Goal: Task Accomplishment & Management: Complete application form

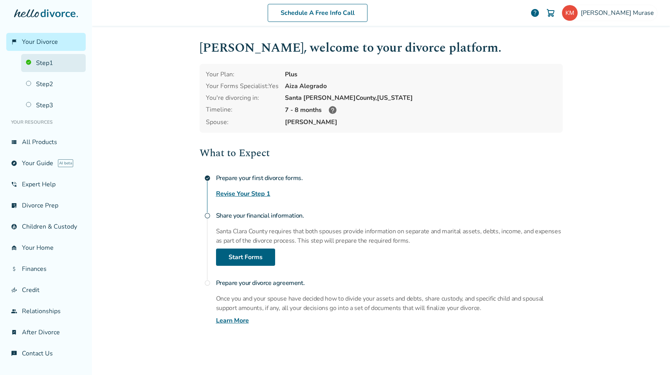
click at [37, 63] on link "Step 1" at bounding box center [53, 63] width 65 height 18
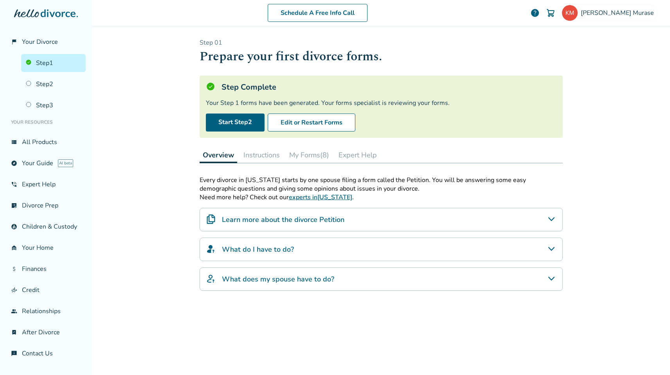
click at [301, 157] on button "My Forms (8)" at bounding box center [309, 155] width 46 height 16
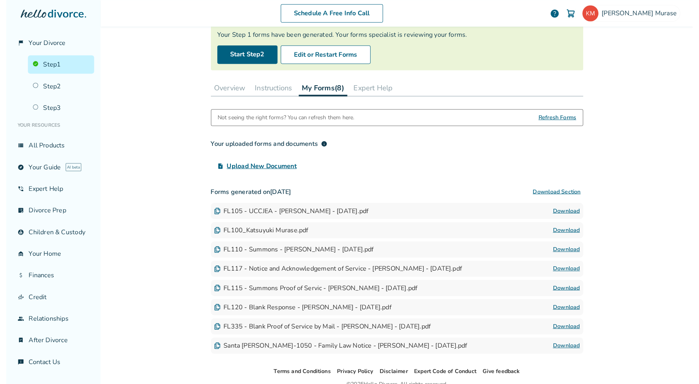
scroll to position [78, 0]
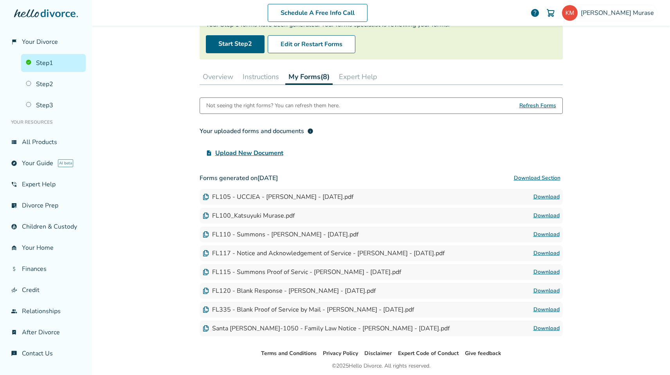
click at [236, 197] on div "FL105 - UCCJEA - Katsuyuki Murase - 2025-08-17.pdf" at bounding box center [278, 197] width 151 height 9
click at [538, 197] on link "Download" at bounding box center [547, 196] width 26 height 9
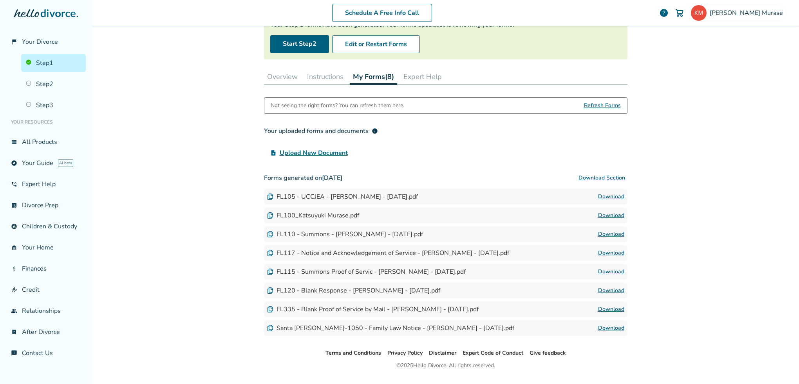
click at [611, 215] on link "Download" at bounding box center [611, 215] width 26 height 9
click at [606, 213] on link "Download" at bounding box center [611, 215] width 26 height 9
click at [609, 235] on link "Download" at bounding box center [611, 234] width 26 height 9
click at [609, 252] on link "Download" at bounding box center [611, 253] width 26 height 9
click at [615, 253] on link "Download" at bounding box center [611, 253] width 26 height 9
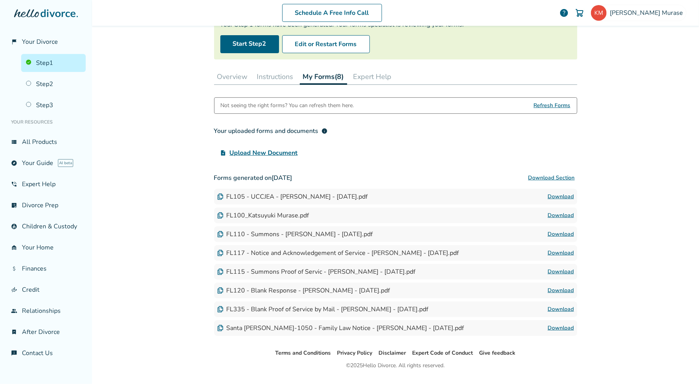
click at [556, 270] on link "Download" at bounding box center [561, 271] width 26 height 9
click at [565, 290] on link "Download" at bounding box center [561, 290] width 26 height 9
click at [557, 309] on link "Download" at bounding box center [561, 309] width 26 height 9
click at [559, 197] on link "Download" at bounding box center [561, 196] width 26 height 9
click at [558, 216] on link "Download" at bounding box center [561, 215] width 26 height 9
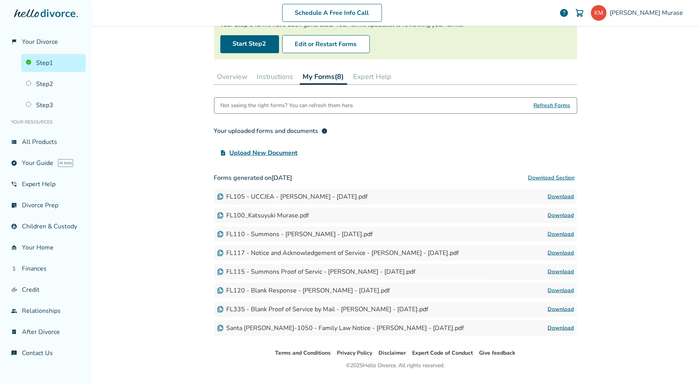
click at [561, 233] on link "Download" at bounding box center [561, 234] width 26 height 9
click at [567, 254] on link "Download" at bounding box center [561, 253] width 26 height 9
click at [558, 271] on link "Download" at bounding box center [561, 271] width 26 height 9
click at [563, 292] on link "Download" at bounding box center [561, 290] width 26 height 9
click at [561, 309] on link "Download" at bounding box center [561, 309] width 26 height 9
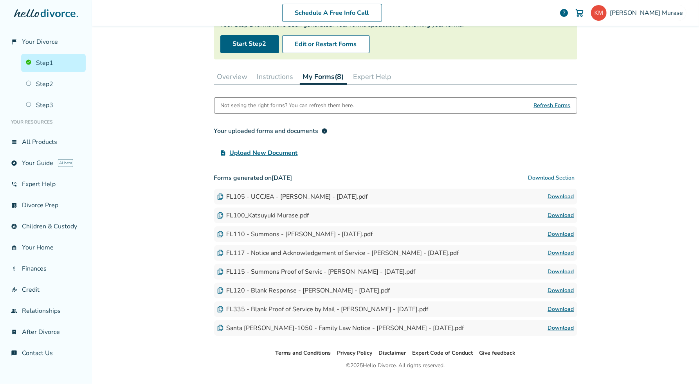
click at [551, 327] on link "Download" at bounding box center [561, 328] width 26 height 9
click at [559, 197] on link "Download" at bounding box center [561, 196] width 26 height 9
click at [36, 40] on span "Your Divorce" at bounding box center [40, 42] width 36 height 9
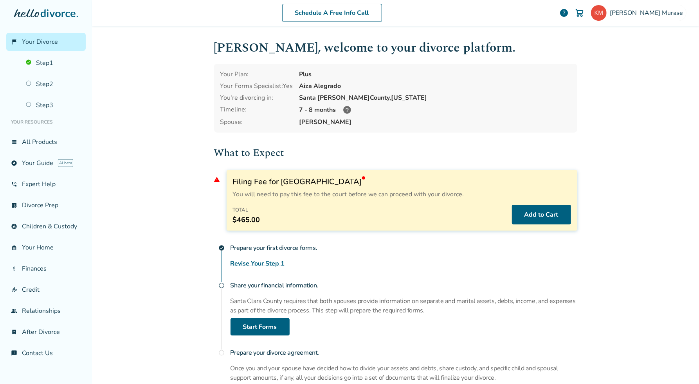
click at [443, 263] on div "Prepare your first divorce forms. Revise Your Step 1" at bounding box center [404, 254] width 347 height 28
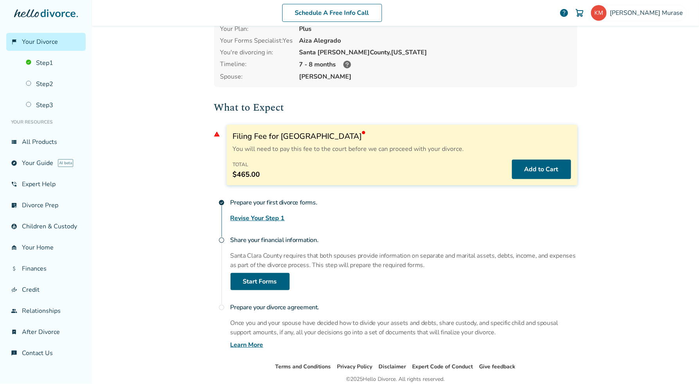
scroll to position [38, 0]
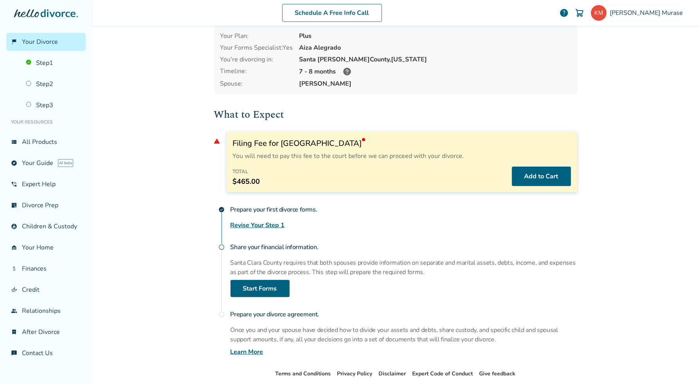
click at [30, 43] on span "Your Divorce" at bounding box center [40, 42] width 36 height 9
click at [39, 62] on link "Step 1" at bounding box center [53, 63] width 65 height 18
click at [616, 167] on div "Schedule A Free Info Call Katsuyuki Murase help Schedule A Free Call Katsuyuki …" at bounding box center [395, 192] width 607 height 384
click at [555, 177] on button "Add to Cart" at bounding box center [541, 177] width 59 height 20
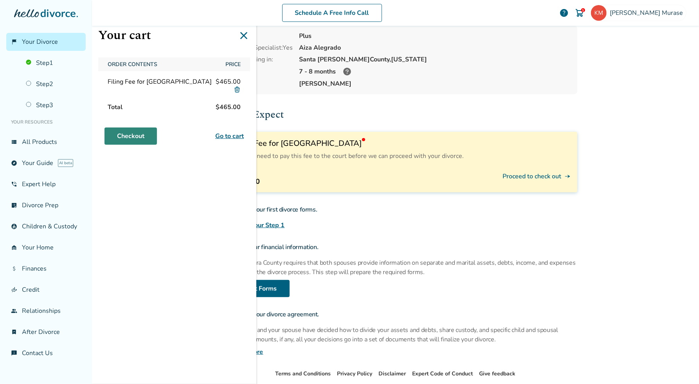
click at [129, 141] on link "Checkout" at bounding box center [131, 136] width 52 height 17
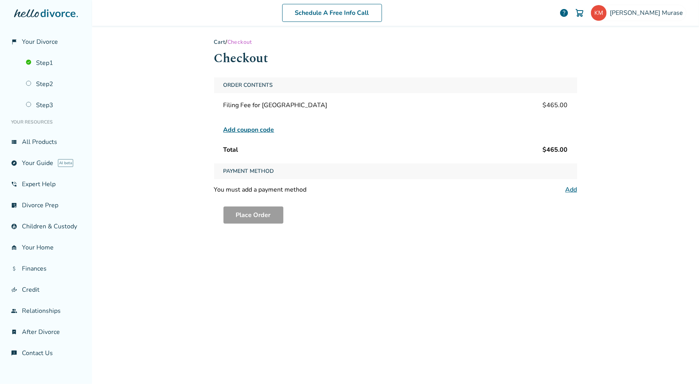
click at [569, 187] on link "Add" at bounding box center [572, 190] width 12 height 9
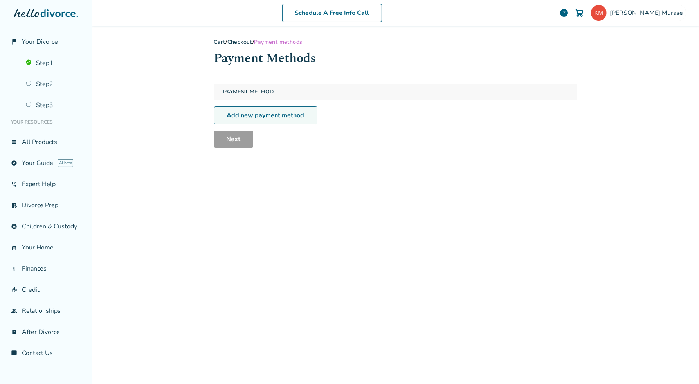
click at [273, 115] on link "Add new payment method" at bounding box center [265, 115] width 103 height 18
select select "**"
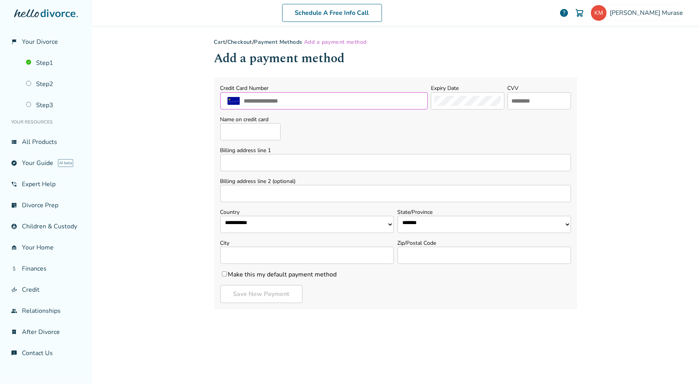
click at [393, 101] on input "text" at bounding box center [334, 101] width 181 height 10
click at [287, 101] on input "text" at bounding box center [334, 101] width 181 height 10
type input "**********"
click at [534, 103] on input "text" at bounding box center [539, 101] width 56 height 10
type input "****"
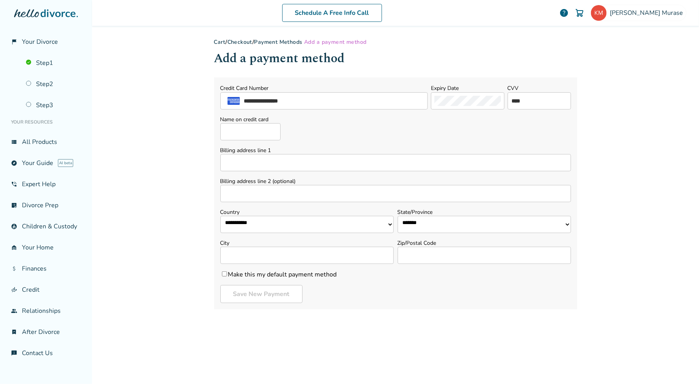
click at [232, 133] on input "Name on credit card" at bounding box center [250, 131] width 60 height 17
type input "**********"
click at [254, 164] on input "Billing address line 1" at bounding box center [395, 162] width 351 height 17
type input "**********"
select select "**"
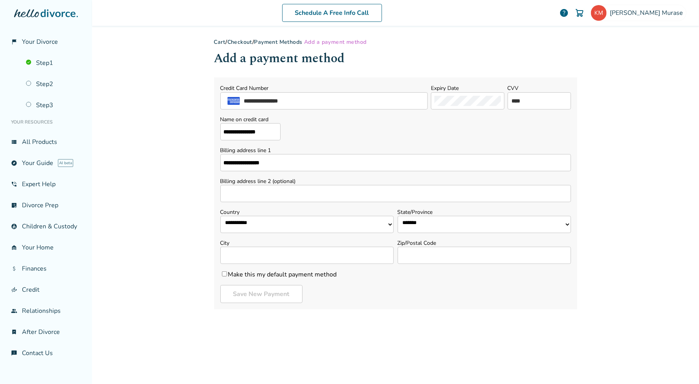
type input "*********"
type input "*****"
click at [231, 296] on button "Save New Payment" at bounding box center [261, 294] width 82 height 18
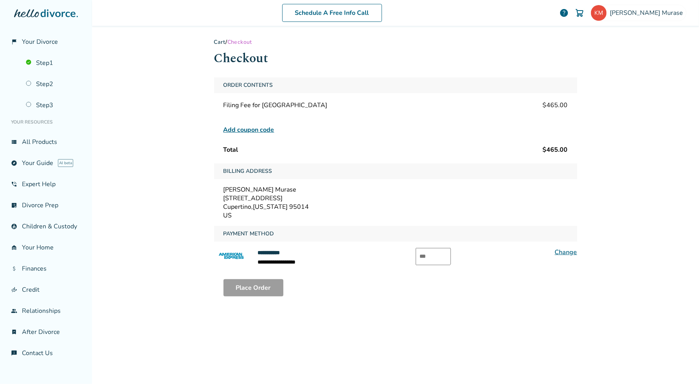
click at [565, 253] on link "Change" at bounding box center [566, 252] width 22 height 9
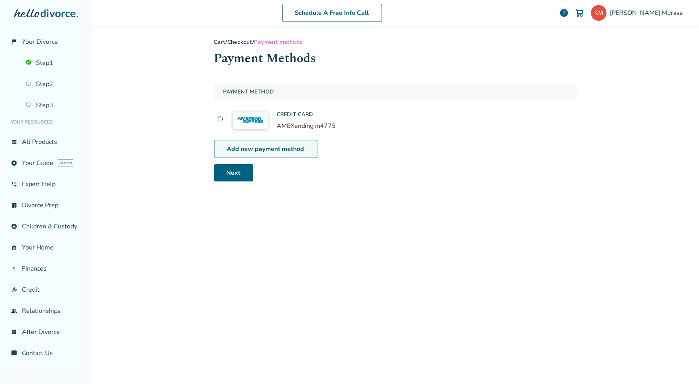
click at [268, 148] on link "Add new payment method" at bounding box center [265, 149] width 103 height 18
select select "**"
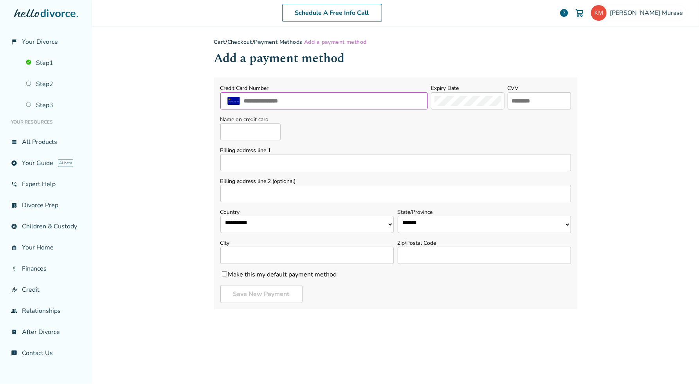
click at [289, 100] on input "text" at bounding box center [334, 101] width 181 height 10
type input "**********"
click at [528, 101] on input "text" at bounding box center [539, 101] width 56 height 10
type input "***"
click at [249, 130] on input "Name on credit card" at bounding box center [250, 131] width 60 height 17
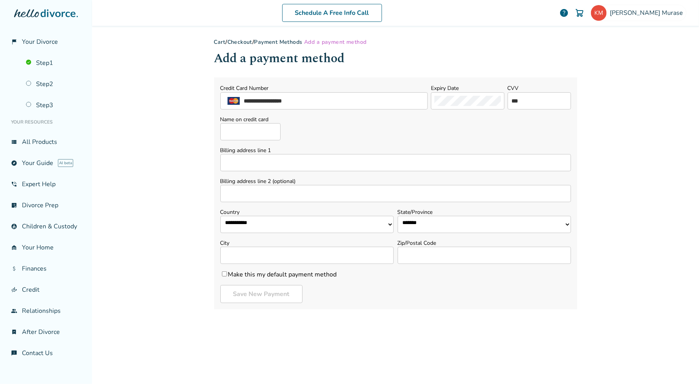
click at [240, 126] on input "Name on credit card" at bounding box center [250, 131] width 60 height 17
type input "**********"
click at [415, 134] on div "**********" at bounding box center [395, 128] width 351 height 25
click at [258, 163] on input "Billing address line 1" at bounding box center [395, 162] width 351 height 17
type input "**********"
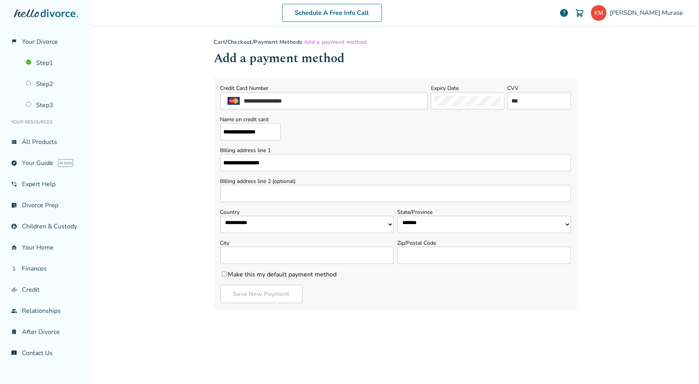
select select "**"
type input "*********"
type input "*****"
click at [252, 294] on button "Save New Payment" at bounding box center [261, 294] width 82 height 18
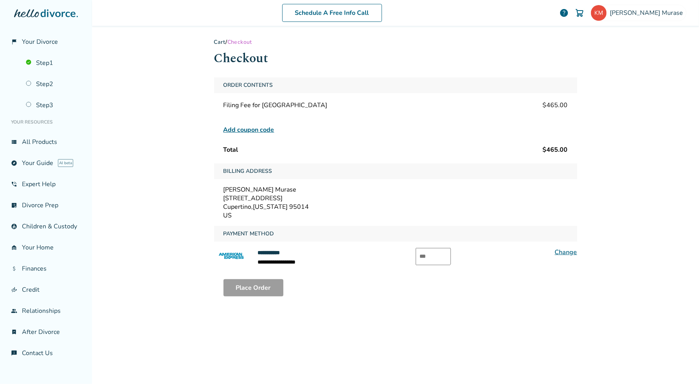
click at [246, 206] on div "Cupertino , California 95014" at bounding box center [396, 207] width 345 height 9
click at [562, 252] on link "Change" at bounding box center [566, 252] width 22 height 9
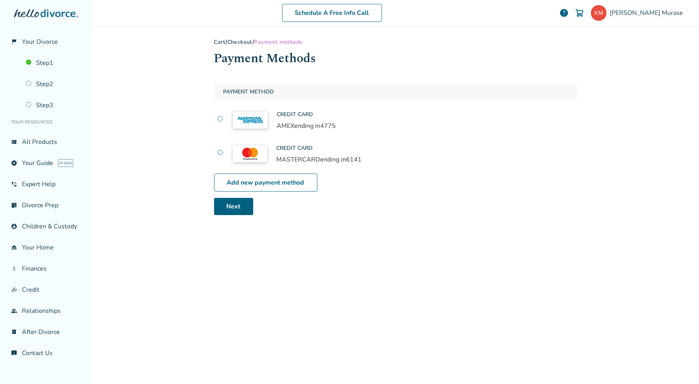
click at [217, 153] on label at bounding box center [220, 154] width 6 height 9
click at [227, 209] on link "Next" at bounding box center [233, 206] width 39 height 17
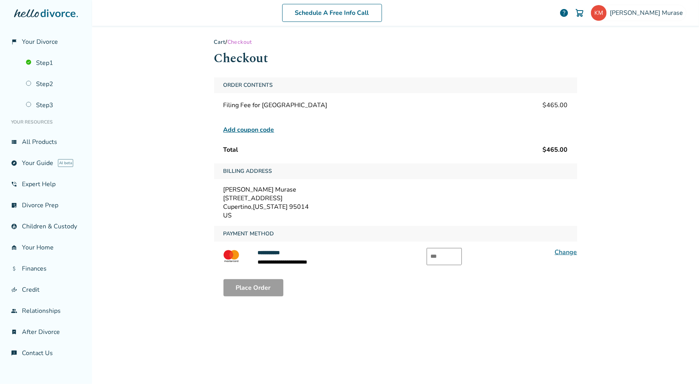
click at [440, 256] on input "text" at bounding box center [444, 256] width 35 height 17
type input "***"
click at [246, 286] on button "Place Order" at bounding box center [254, 288] width 60 height 17
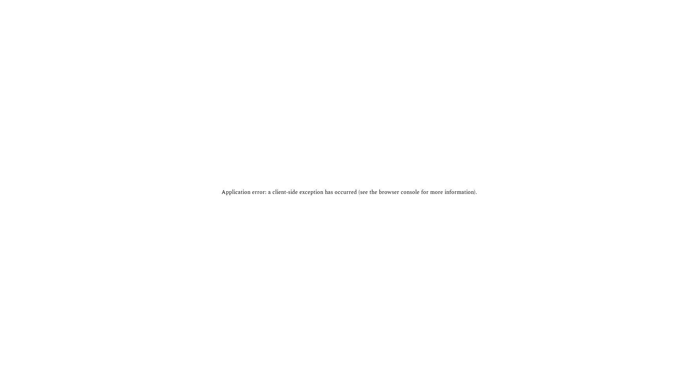
click at [346, 194] on h2 "Application error: a client-side exception has occurred (see the browser consol…" at bounding box center [350, 192] width 256 height 11
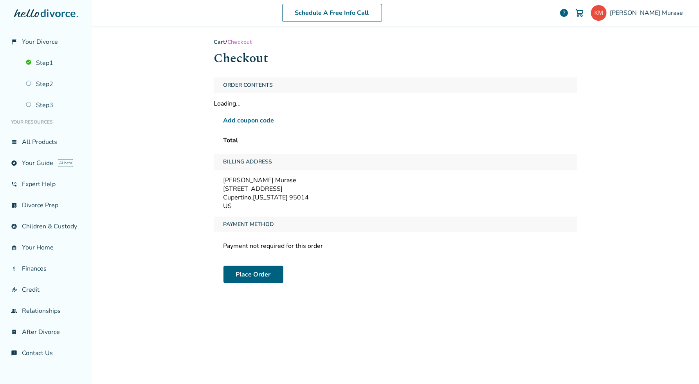
click at [251, 120] on span "Add coupon code" at bounding box center [249, 120] width 51 height 9
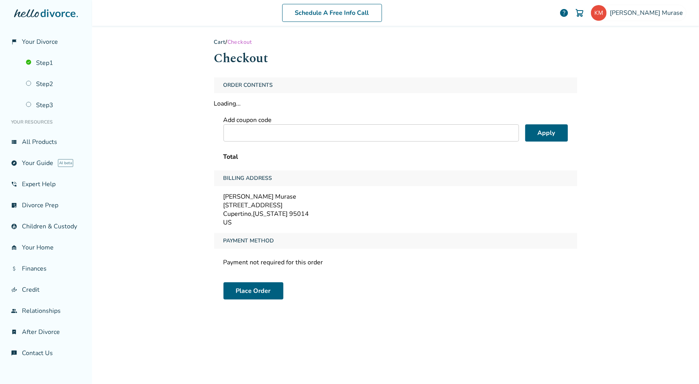
click at [327, 175] on div "Billing Address" at bounding box center [395, 179] width 363 height 16
click at [36, 43] on span "Your Divorce" at bounding box center [40, 42] width 36 height 9
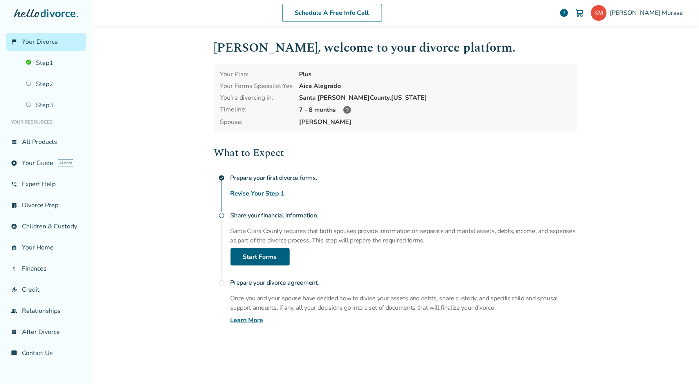
click at [545, 184] on h4 "Prepare your first divorce forms." at bounding box center [404, 178] width 347 height 16
click at [597, 146] on div "Schedule A Free Info Call Katsuyuki Murase help Schedule A Free Call Katsuyuki …" at bounding box center [395, 192] width 607 height 384
click at [585, 12] on img at bounding box center [579, 12] width 9 height 9
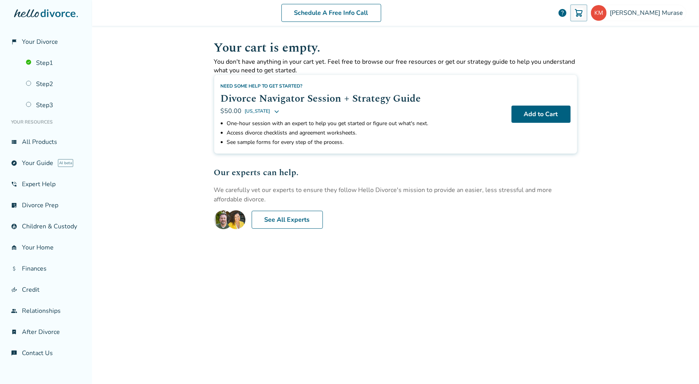
click at [608, 114] on div "Schedule A Free Info Call Katsuyuki Murase help Schedule A Free Call Katsuyuki …" at bounding box center [395, 192] width 607 height 384
click at [51, 45] on span "Your Divorce" at bounding box center [40, 42] width 36 height 9
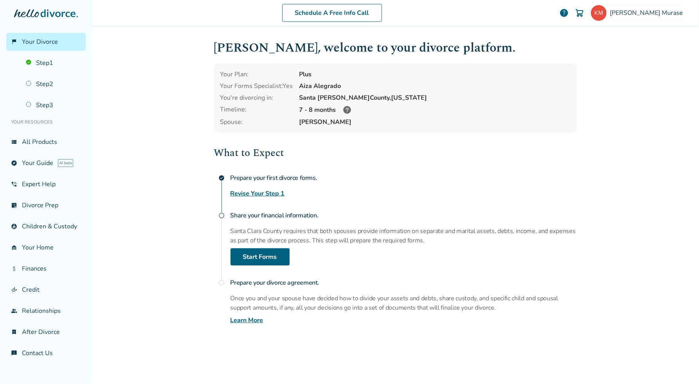
click at [664, 156] on div "Schedule A Free Info Call Katsuyuki Murase help Schedule A Free Call Katsuyuki …" at bounding box center [395, 192] width 607 height 384
click at [267, 256] on link "Start Forms" at bounding box center [260, 257] width 59 height 17
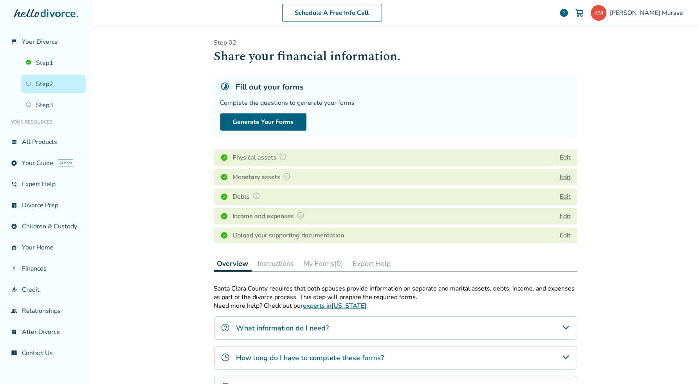
click at [562, 175] on button "Edit" at bounding box center [565, 177] width 11 height 9
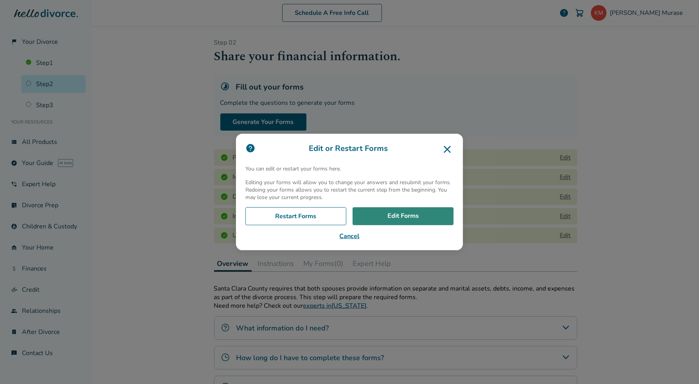
click at [397, 216] on link "Edit Forms" at bounding box center [403, 217] width 101 height 18
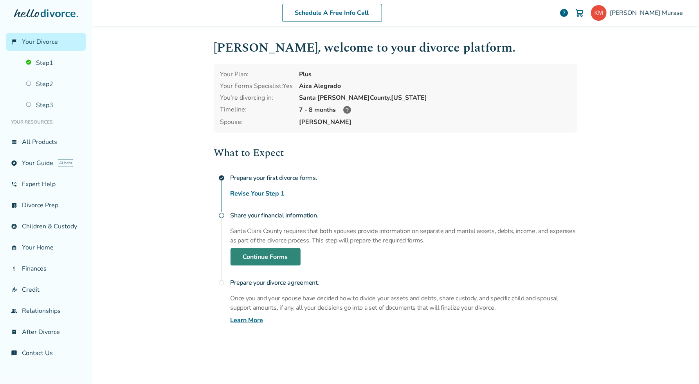
click at [262, 258] on link "Continue Forms" at bounding box center [266, 257] width 70 height 17
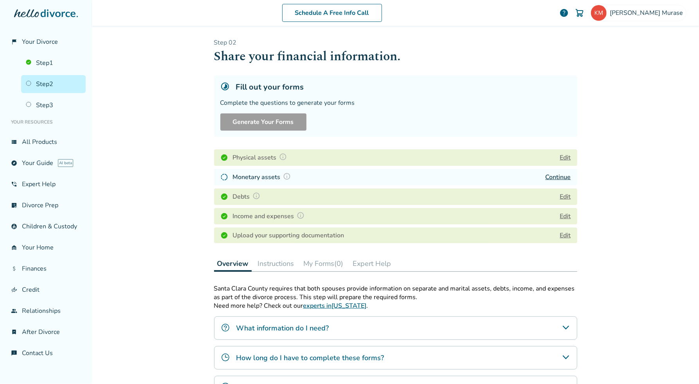
click at [564, 177] on link "Continue" at bounding box center [558, 177] width 25 height 9
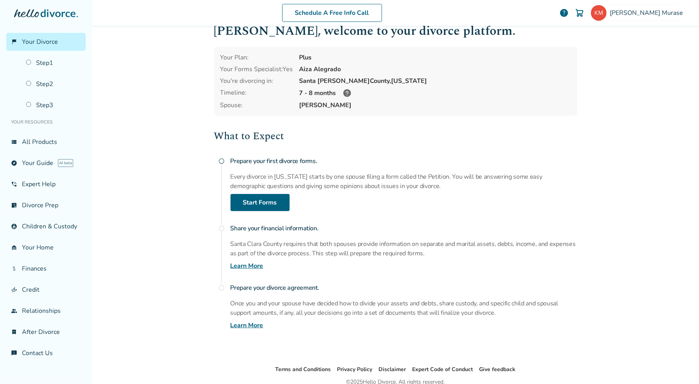
scroll to position [26, 0]
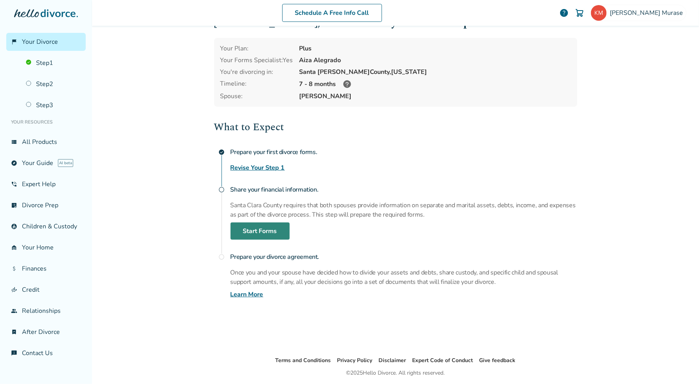
click at [268, 231] on link "Start Forms" at bounding box center [260, 231] width 59 height 17
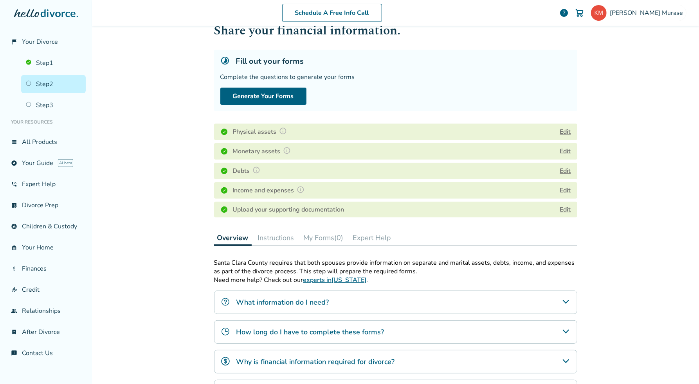
click at [560, 150] on button "Edit" at bounding box center [565, 151] width 11 height 9
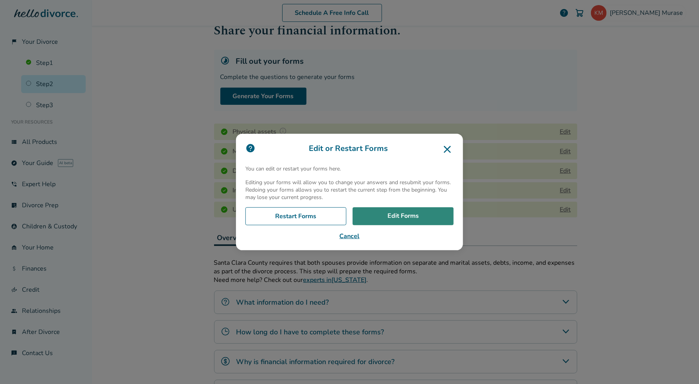
click at [415, 217] on link "Edit Forms" at bounding box center [403, 217] width 101 height 18
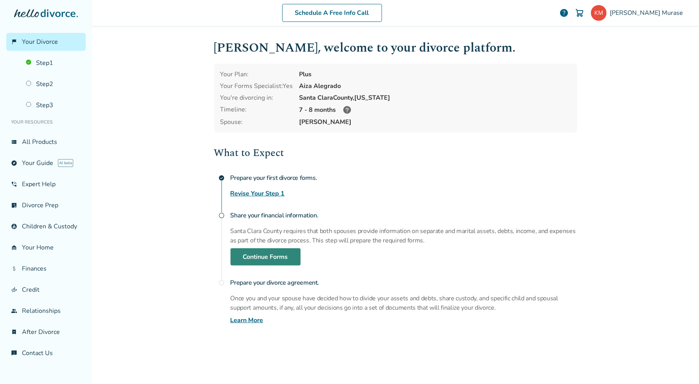
click at [269, 260] on link "Continue Forms" at bounding box center [266, 257] width 70 height 17
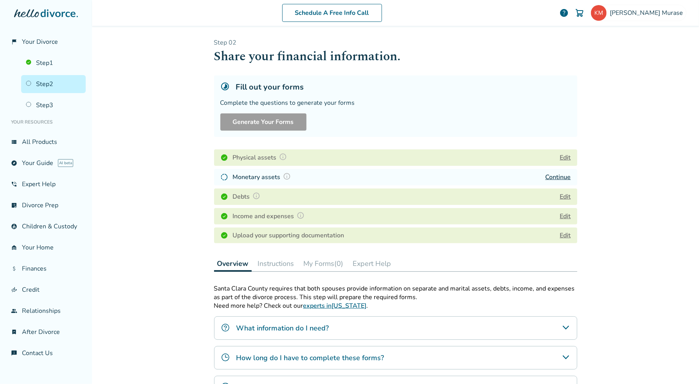
click at [630, 184] on div "Schedule A Free Info Call Katsuyuki Murase help Schedule A Free Call Katsuyuki …" at bounding box center [395, 192] width 607 height 384
click at [556, 175] on link "Continue" at bounding box center [558, 177] width 25 height 9
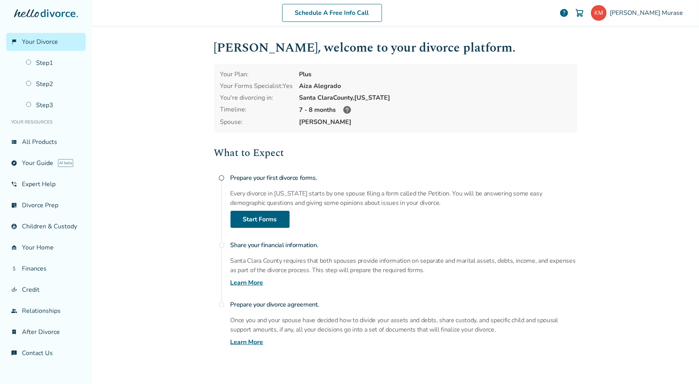
click at [265, 257] on p "Santa Clara County requires that both spouses provide information on separate a…" at bounding box center [404, 265] width 347 height 19
click at [41, 84] on link "Step 2" at bounding box center [53, 84] width 65 height 18
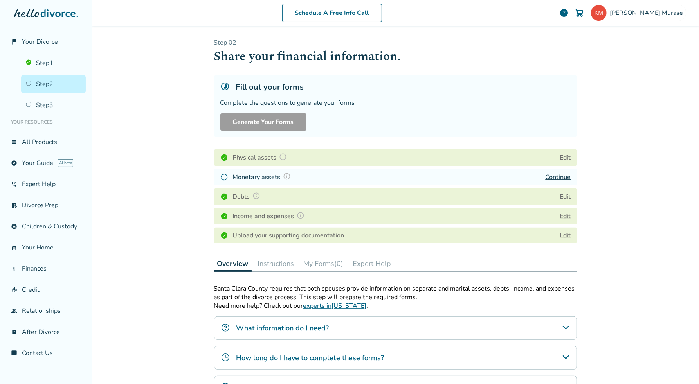
click at [220, 177] on img at bounding box center [224, 177] width 8 height 8
click at [283, 178] on img at bounding box center [287, 177] width 8 height 8
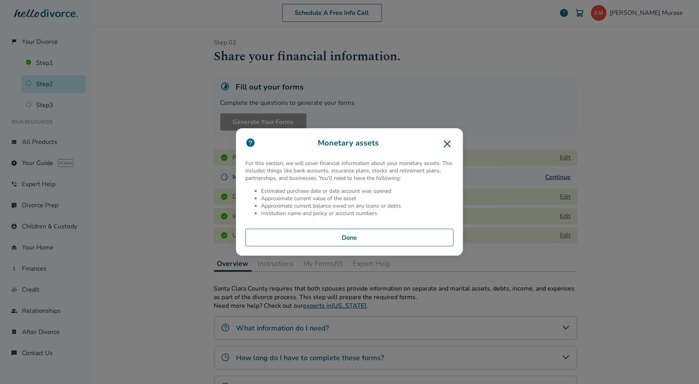
click at [447, 145] on icon at bounding box center [447, 144] width 13 height 13
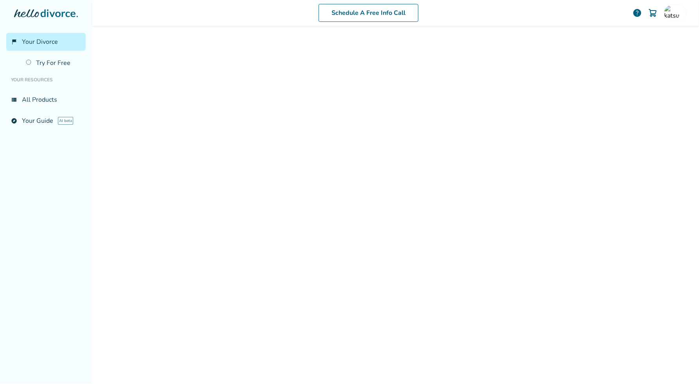
click at [45, 40] on span "Your Divorce" at bounding box center [40, 42] width 36 height 9
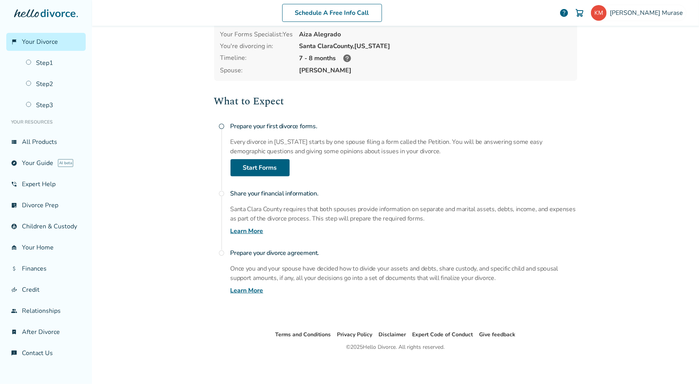
scroll to position [52, 0]
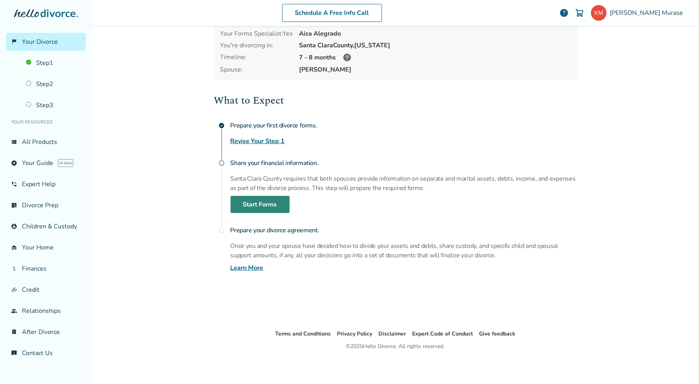
click at [253, 204] on link "Start Forms" at bounding box center [260, 204] width 59 height 17
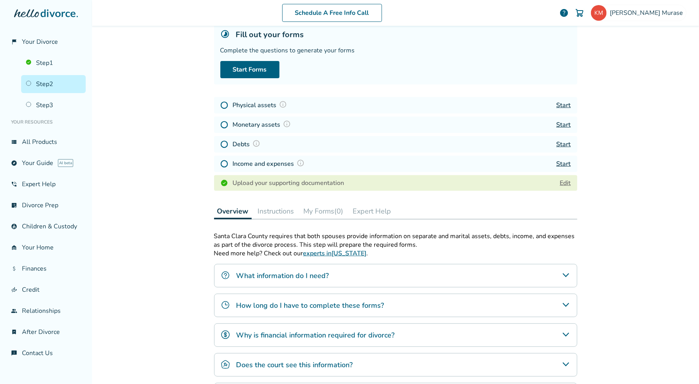
scroll to position [38, 0]
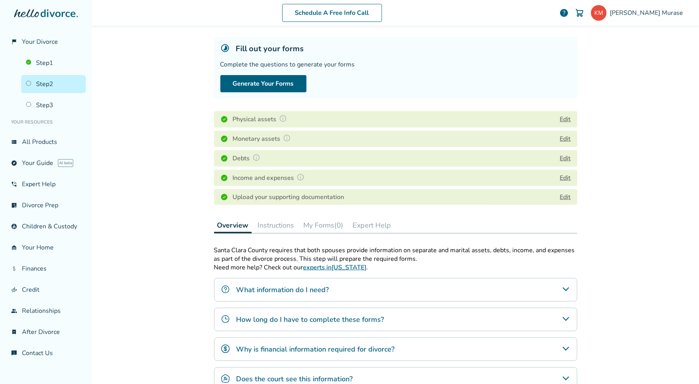
click at [136, 148] on div "Schedule A Free Info Call Katsuyuki Murase help Schedule A Free Call Katsuyuki …" at bounding box center [395, 192] width 607 height 384
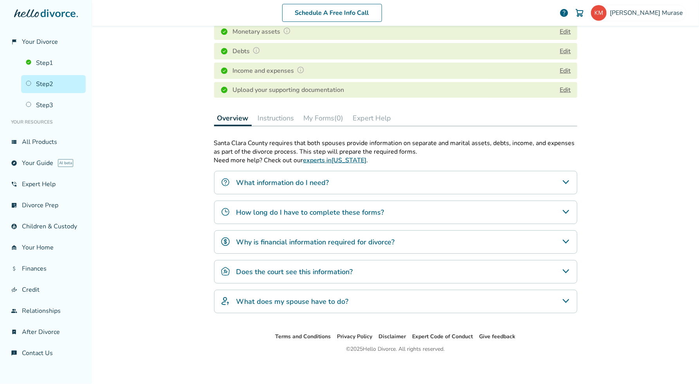
scroll to position [147, 0]
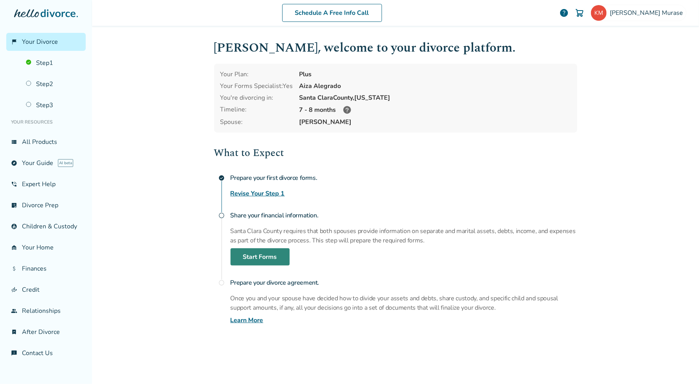
click at [262, 254] on link "Start Forms" at bounding box center [260, 257] width 59 height 17
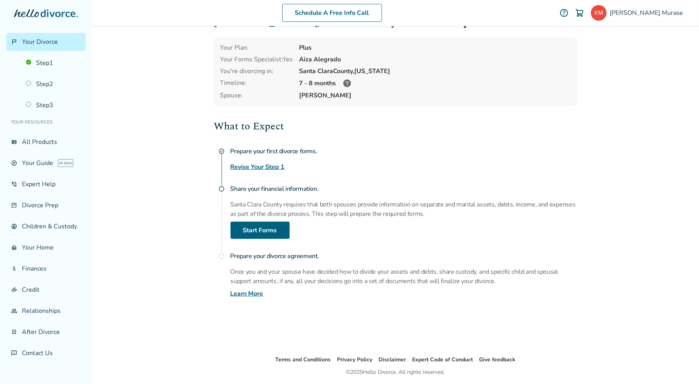
scroll to position [52, 0]
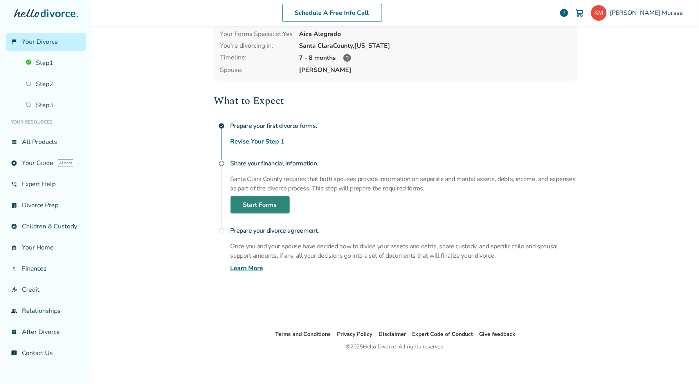
click at [265, 203] on link "Start Forms" at bounding box center [260, 205] width 59 height 17
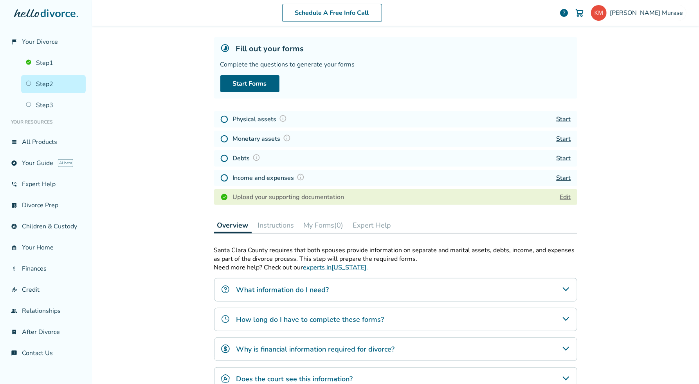
click at [623, 56] on div "Schedule A Free Info Call Katsuyuki Murase help Schedule A Free Call Katsuyuki …" at bounding box center [395, 192] width 607 height 384
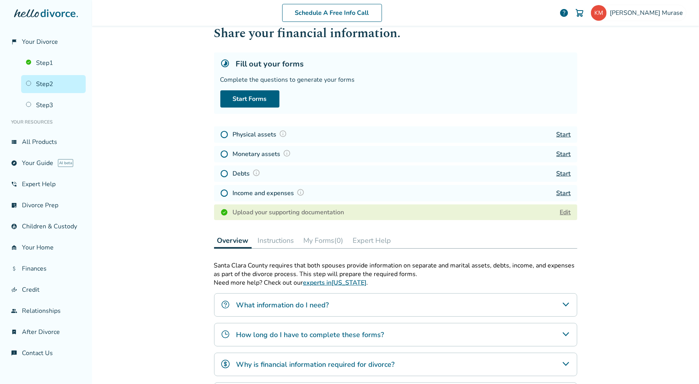
scroll to position [0, 0]
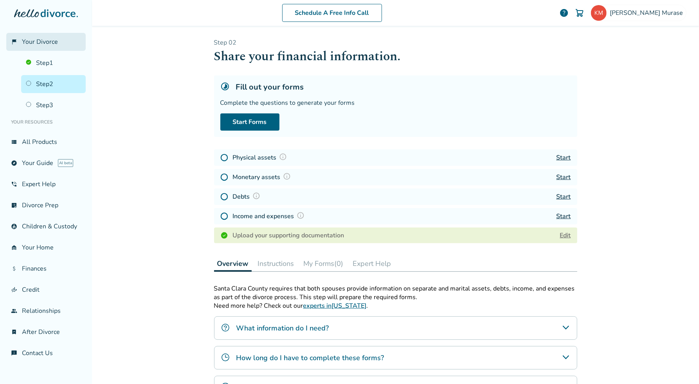
click at [31, 47] on link "flag_2 Your Divorce" at bounding box center [45, 42] width 79 height 18
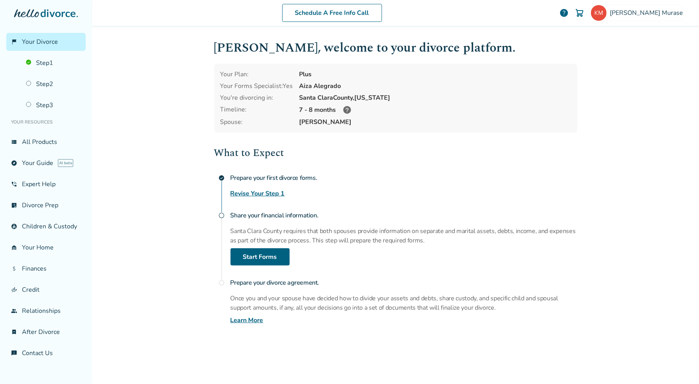
click at [413, 269] on div "What to Expect check_circle Prepare your first divorce forms. Revise Your Step …" at bounding box center [395, 235] width 363 height 180
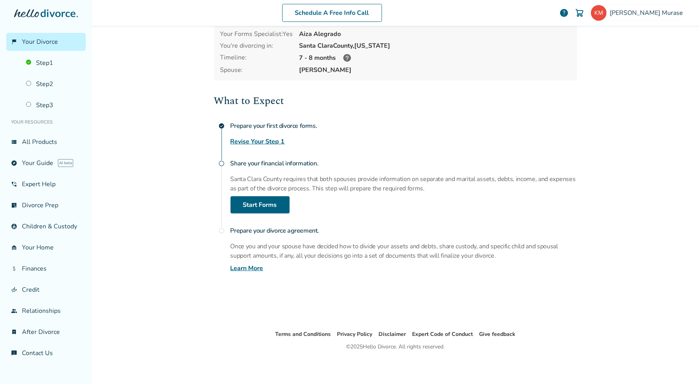
scroll to position [52, 0]
click at [51, 42] on span "Your Divorce" at bounding box center [40, 42] width 36 height 9
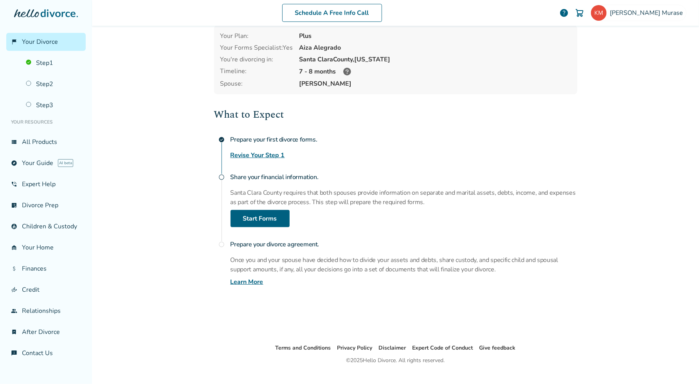
click at [235, 152] on link "Revise Your Step 1" at bounding box center [258, 155] width 54 height 9
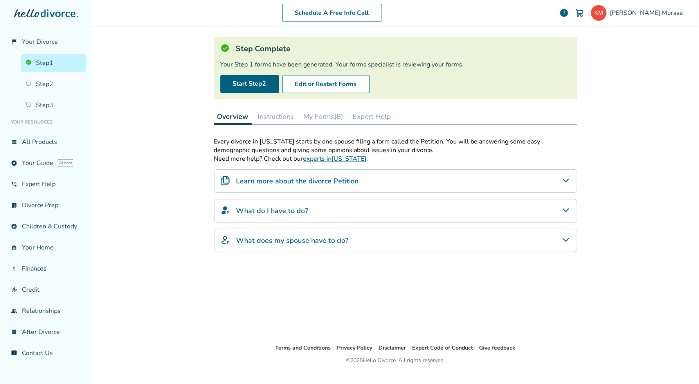
click at [321, 114] on button "My Forms (8)" at bounding box center [324, 117] width 46 height 16
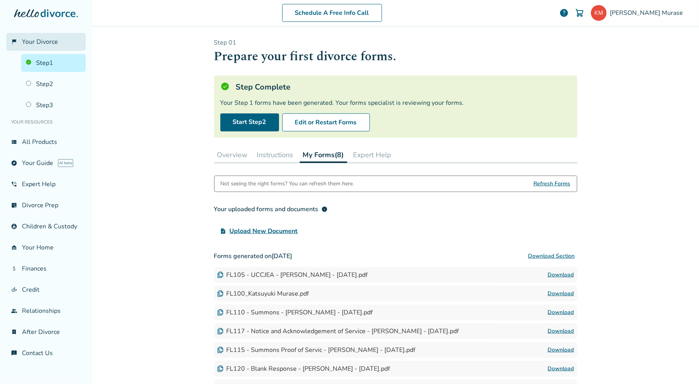
click at [27, 39] on span "Your Divorce" at bounding box center [40, 42] width 36 height 9
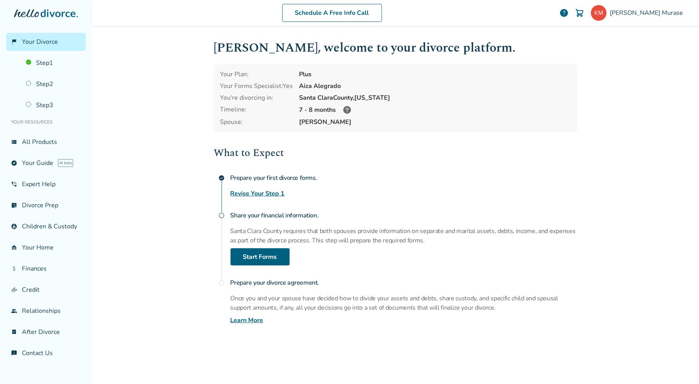
click at [417, 229] on p "Santa Clara County requires that both spouses provide information on separate a…" at bounding box center [404, 236] width 347 height 19
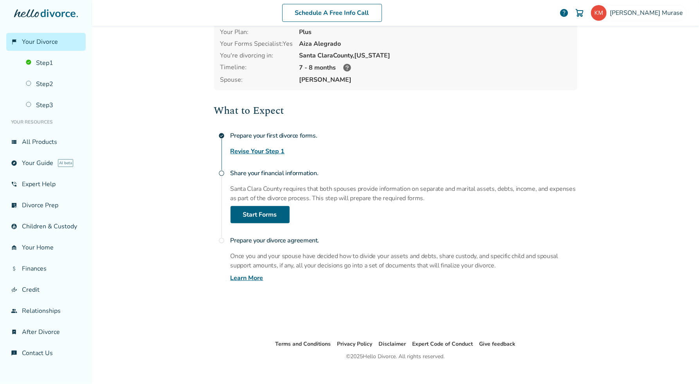
scroll to position [52, 0]
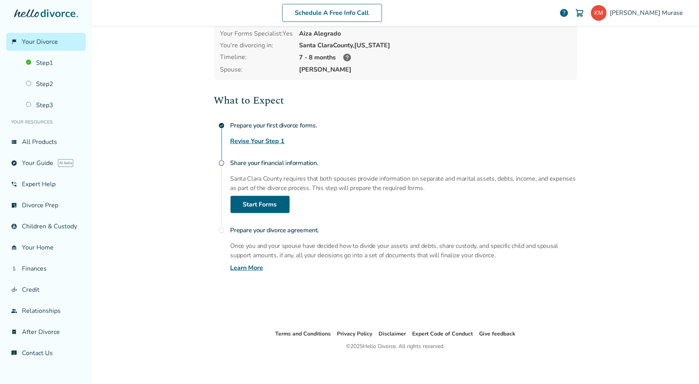
click at [359, 186] on p "Santa Clara County requires that both spouses provide information on separate a…" at bounding box center [404, 183] width 347 height 19
click at [258, 203] on link "Start Forms" at bounding box center [260, 204] width 59 height 17
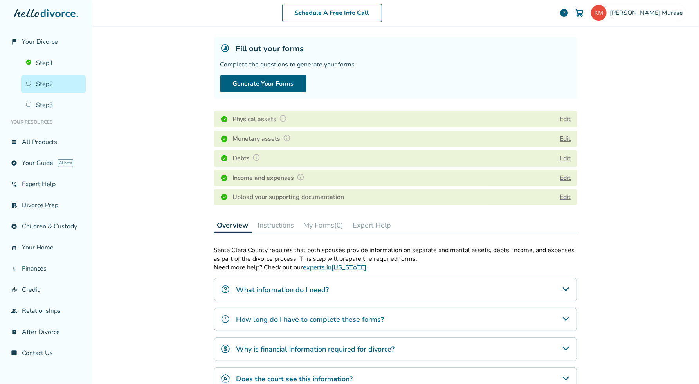
click at [418, 257] on p "Santa Clara County requires that both spouses provide information on separate a…" at bounding box center [395, 254] width 363 height 17
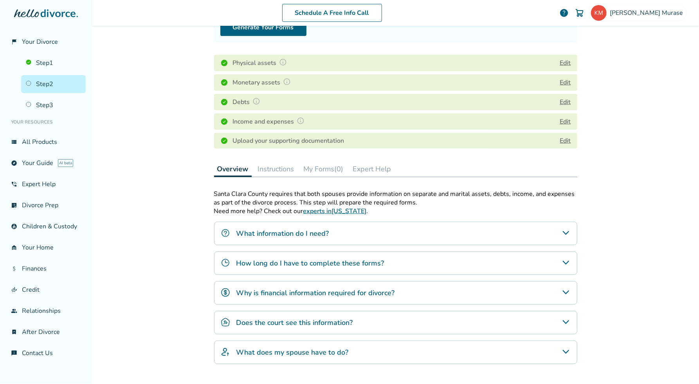
scroll to position [94, 0]
click at [563, 141] on link "Edit" at bounding box center [565, 141] width 11 height 9
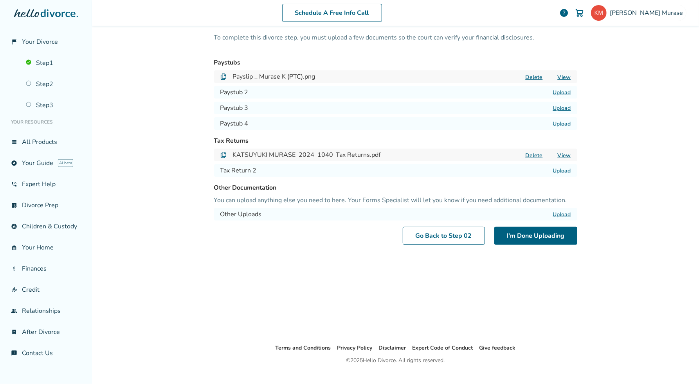
click at [564, 213] on label "Upload" at bounding box center [562, 214] width 18 height 7
click at [0, 0] on input "Upload" at bounding box center [0, 0] width 0 height 0
click at [558, 215] on label "Upload" at bounding box center [562, 214] width 18 height 7
click at [0, 0] on input "Upload" at bounding box center [0, 0] width 0 height 0
click at [559, 213] on label "Upload" at bounding box center [562, 214] width 18 height 7
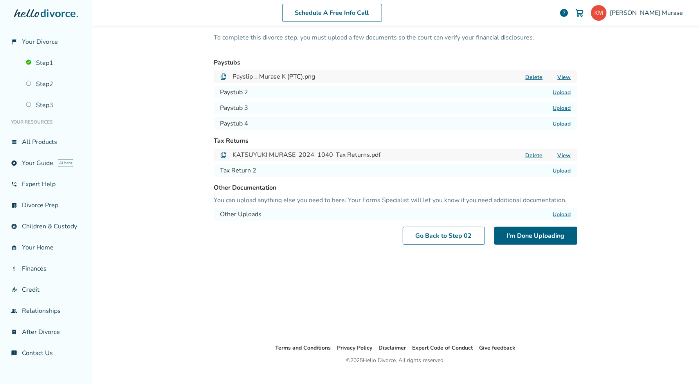
click at [0, 0] on input "Upload" at bounding box center [0, 0] width 0 height 0
click at [562, 216] on label "Upload" at bounding box center [562, 214] width 18 height 7
click at [0, 0] on input "Upload" at bounding box center [0, 0] width 0 height 0
click at [519, 238] on button "I'm Done Uploading" at bounding box center [536, 236] width 83 height 18
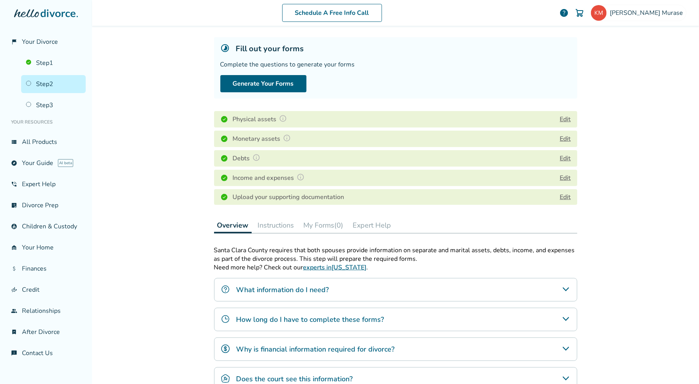
click at [655, 225] on div "Schedule A Free Info Call Katsuyuki Murase help Schedule A Free Call Katsuyuki …" at bounding box center [395, 192] width 607 height 384
click at [563, 288] on icon "What information do I need?" at bounding box center [565, 289] width 9 height 9
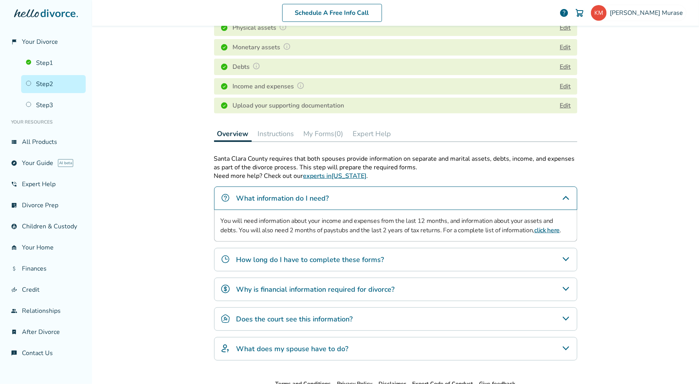
scroll to position [143, 0]
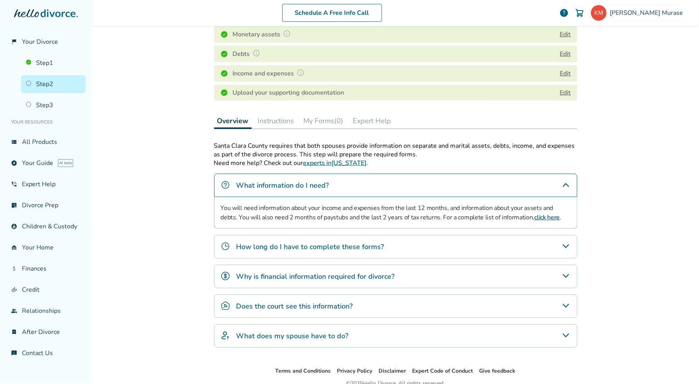
click at [563, 245] on icon "How long do I have to complete these forms?" at bounding box center [565, 246] width 9 height 9
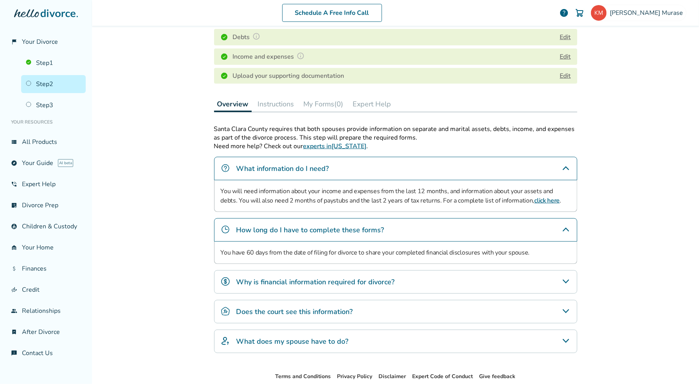
scroll to position [169, 0]
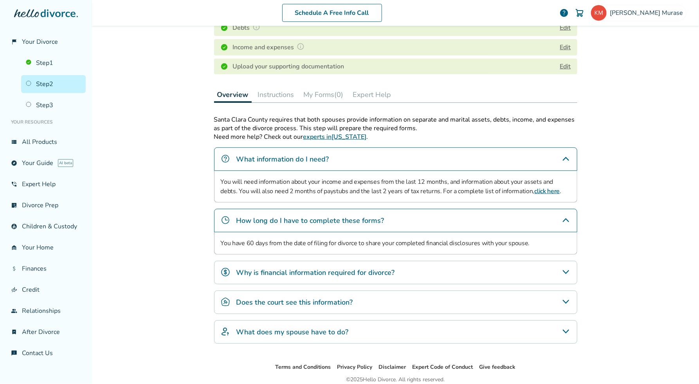
click at [562, 273] on icon "Why is financial information required for divorce?" at bounding box center [565, 272] width 9 height 9
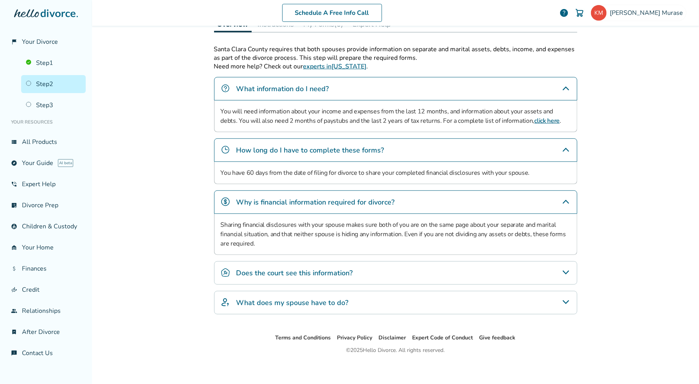
scroll to position [242, 0]
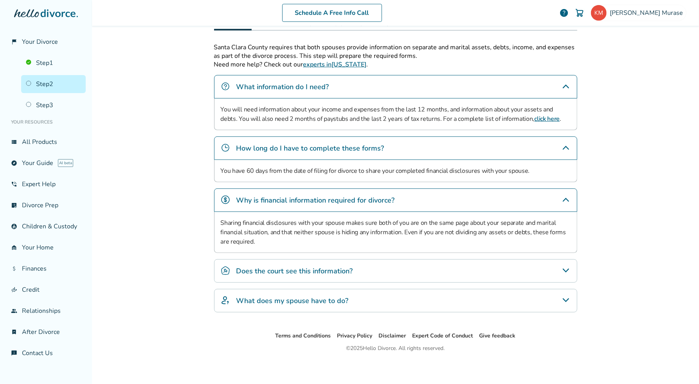
click at [561, 267] on icon "Does the court see this information?" at bounding box center [565, 270] width 9 height 9
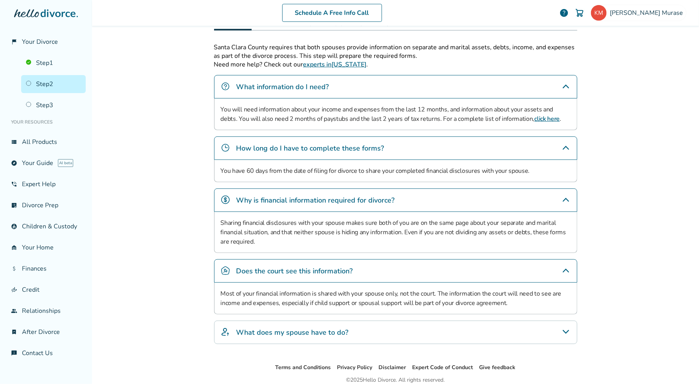
click at [562, 332] on icon "What does my spouse have to do?" at bounding box center [565, 332] width 9 height 9
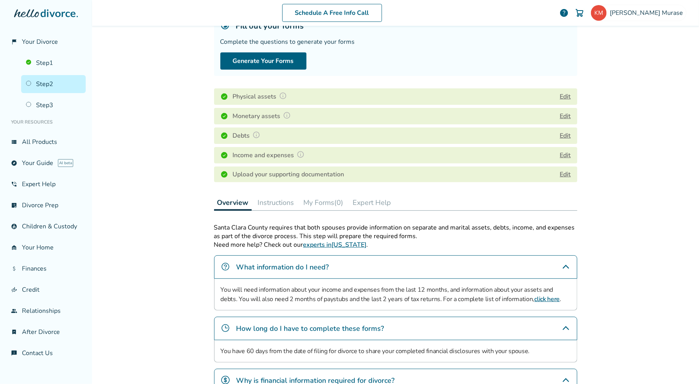
scroll to position [0, 0]
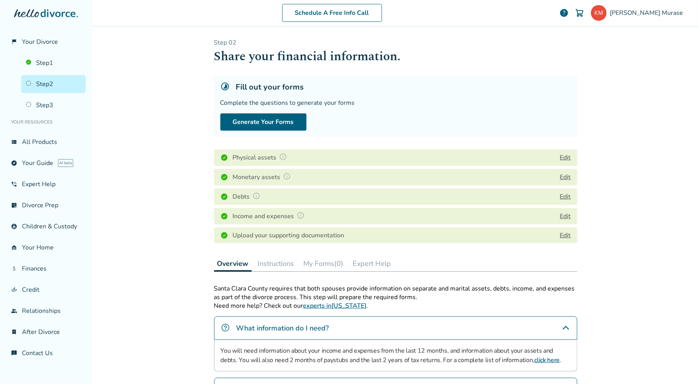
click at [560, 235] on link "Edit" at bounding box center [565, 235] width 11 height 9
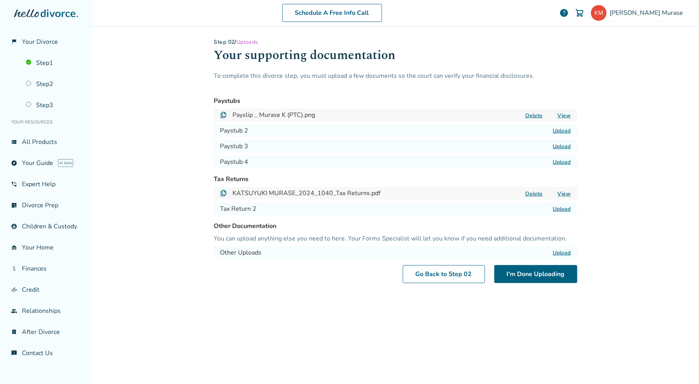
click at [559, 252] on label "Upload" at bounding box center [562, 252] width 18 height 7
click at [0, 0] on input "Upload" at bounding box center [0, 0] width 0 height 0
click at [527, 274] on button "I'm Done Uploading" at bounding box center [536, 274] width 83 height 18
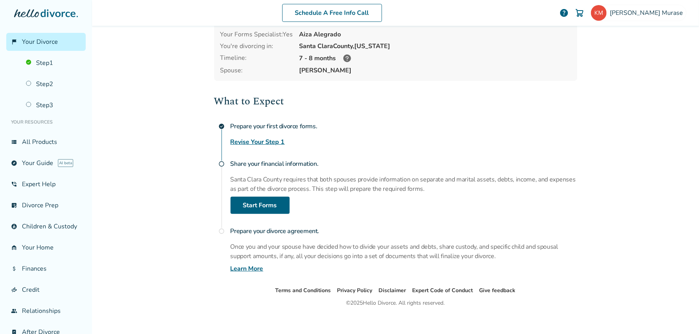
scroll to position [57, 0]
